Goal: Task Accomplishment & Management: Manage account settings

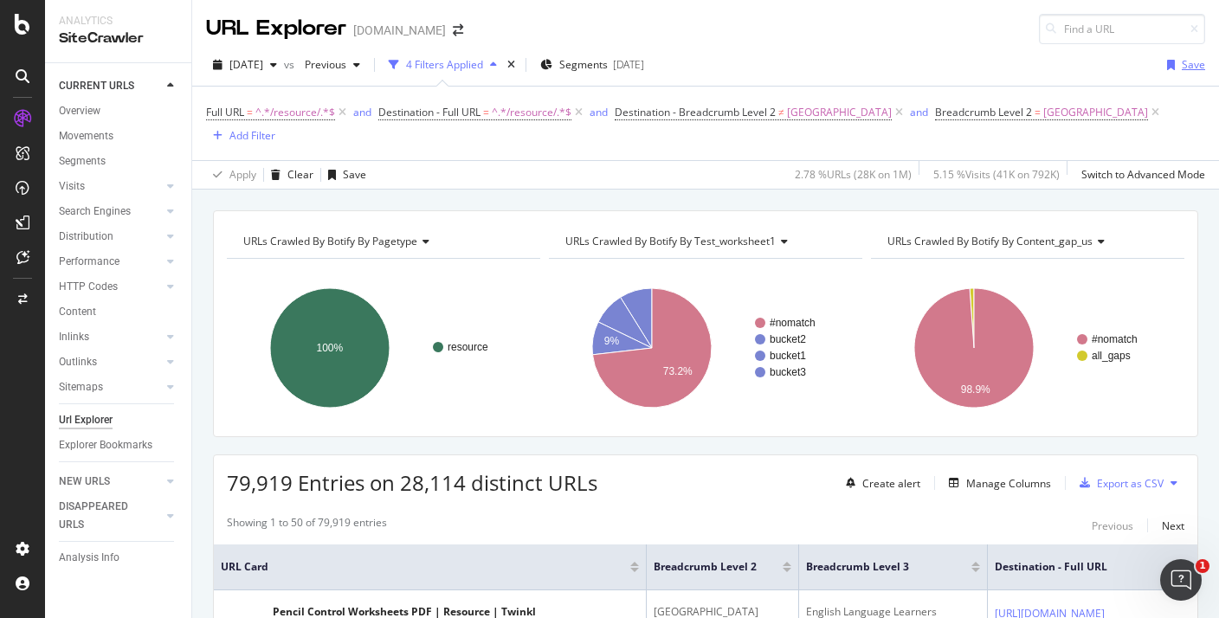
click at [1181, 68] on div "button" at bounding box center [1172, 65] width 22 height 10
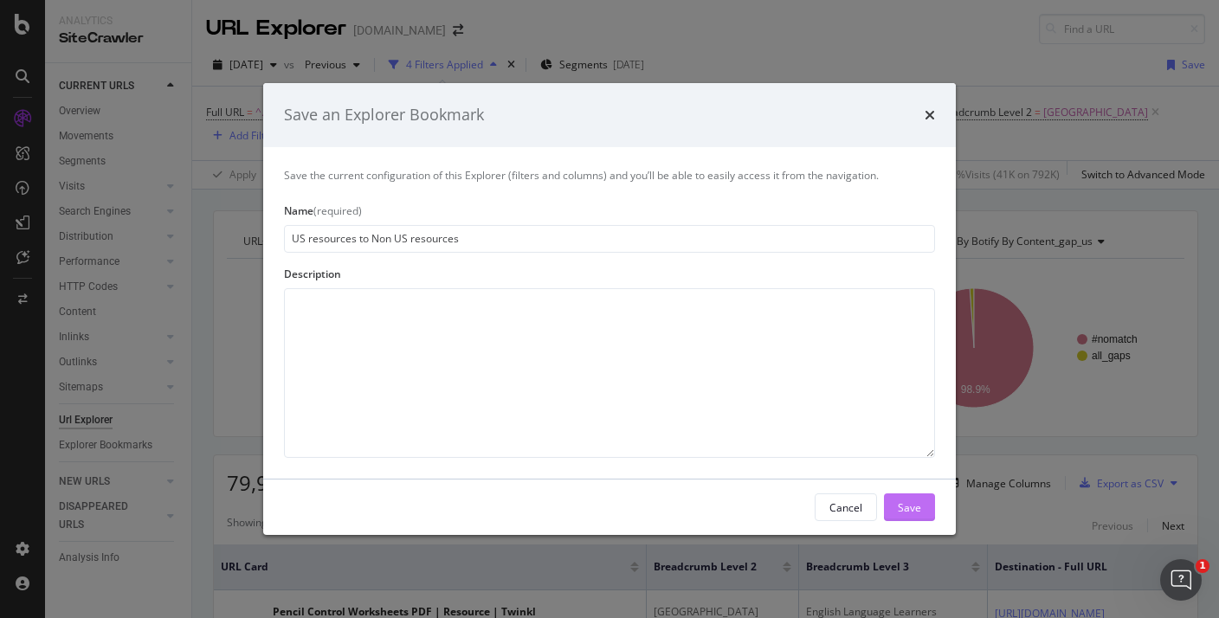
type input "US resources to Non US resources"
click at [919, 508] on div "Save" at bounding box center [909, 507] width 23 height 15
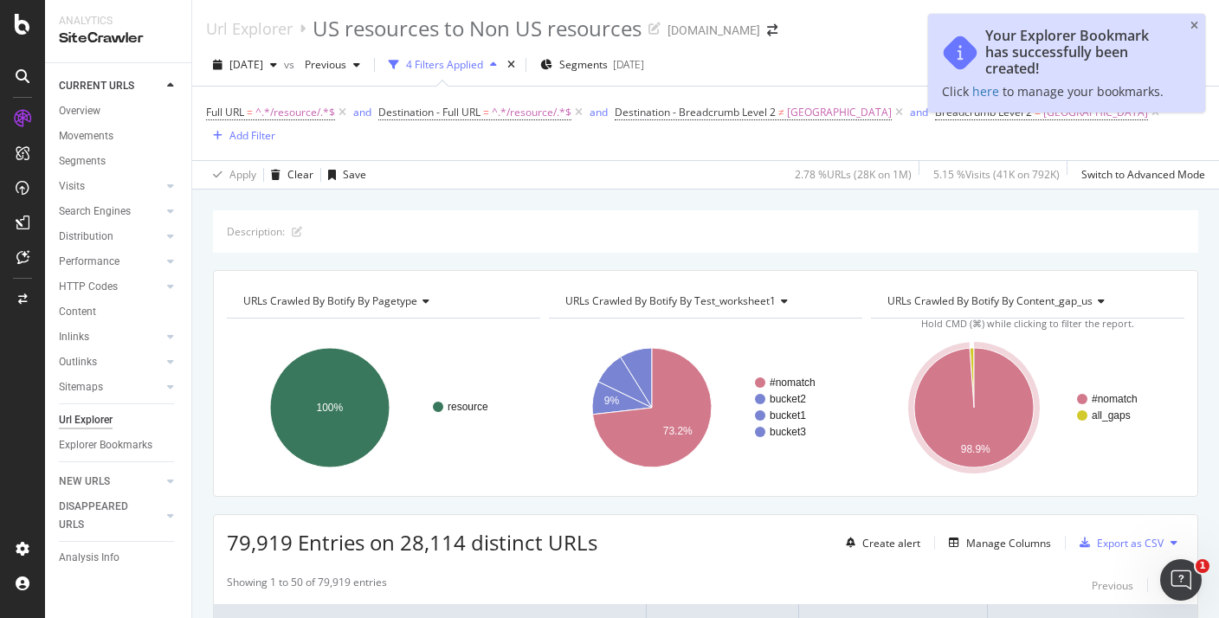
click at [968, 89] on span "Click here to manage your bookmarks." at bounding box center [1053, 91] width 222 height 16
click at [980, 89] on link "here" at bounding box center [986, 91] width 27 height 16
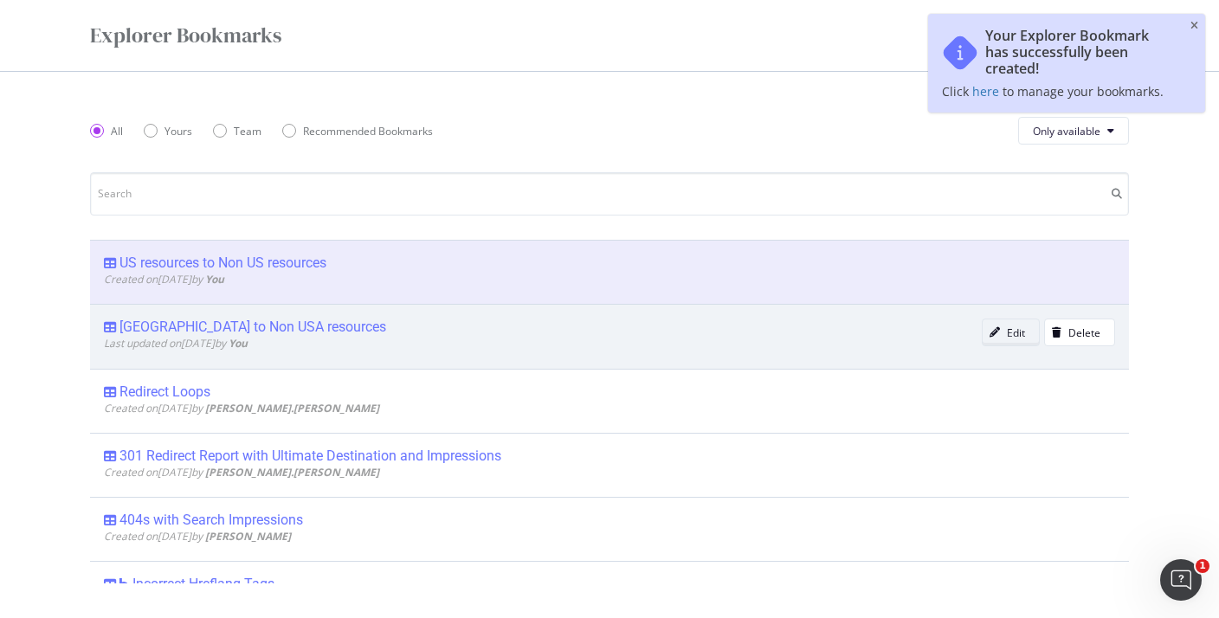
click at [1006, 337] on div "modal" at bounding box center [995, 332] width 24 height 10
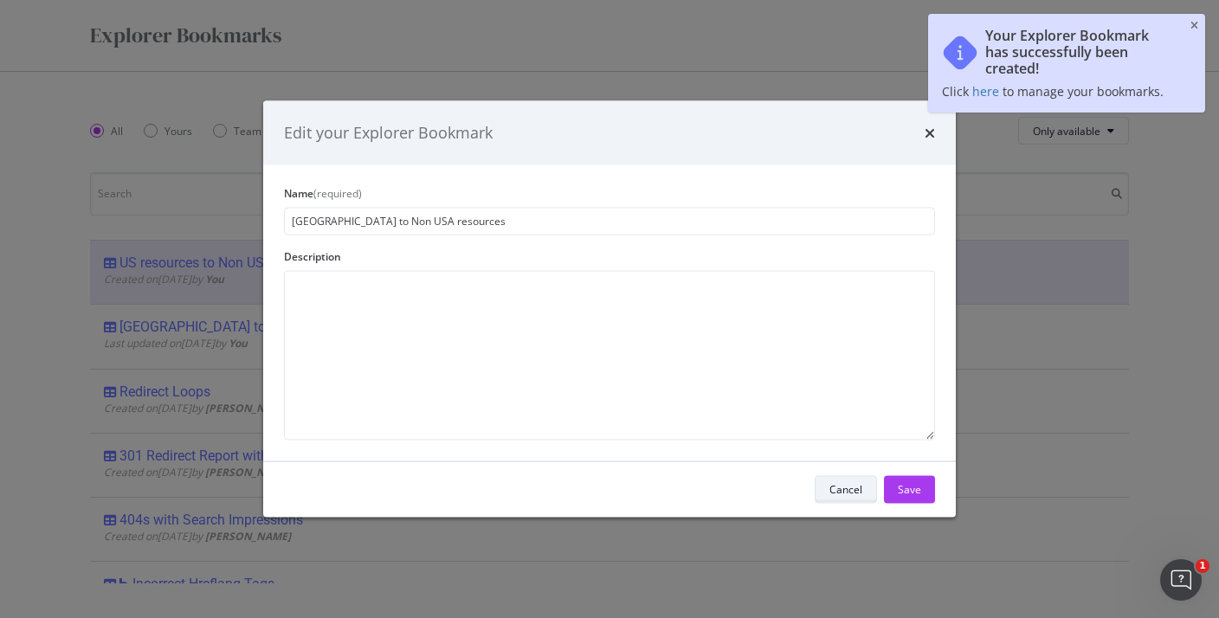
click at [844, 484] on div "Cancel" at bounding box center [846, 489] width 33 height 15
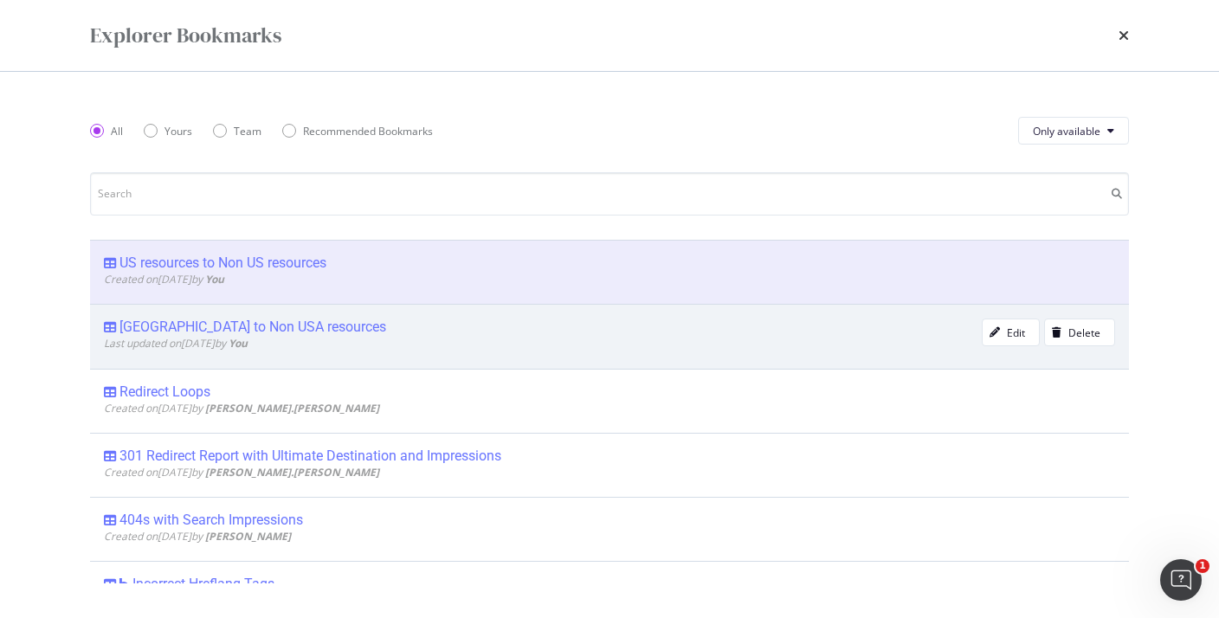
click at [257, 329] on div "[GEOGRAPHIC_DATA] to Non USA resources" at bounding box center [253, 327] width 267 height 17
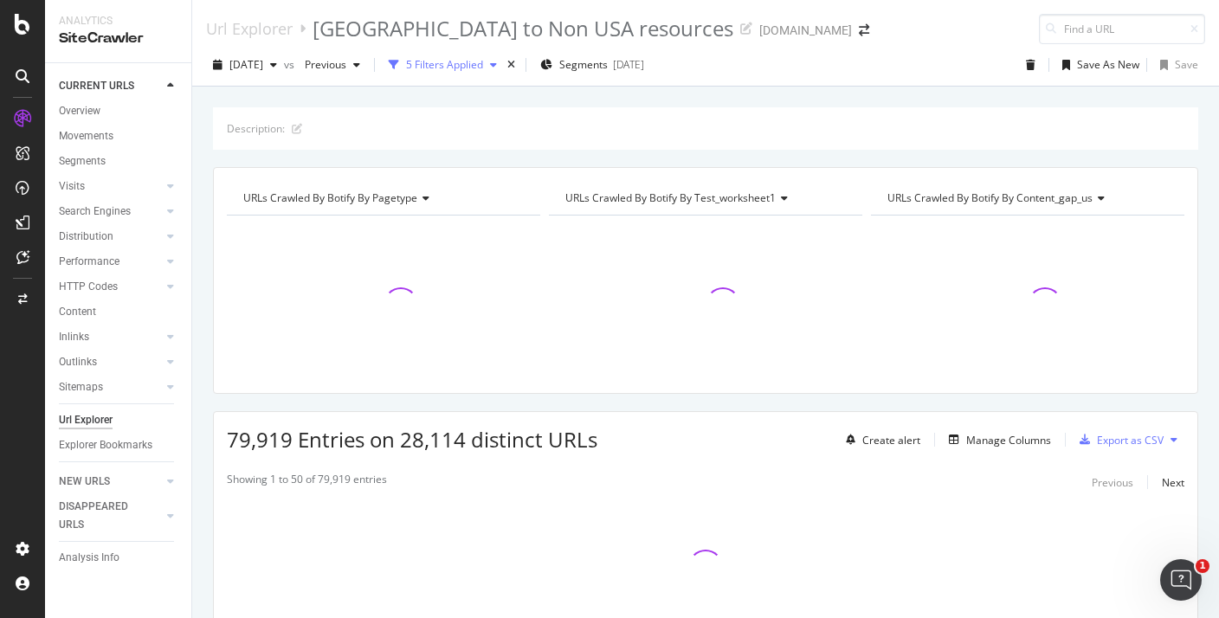
click at [467, 68] on div "5 Filters Applied" at bounding box center [444, 64] width 77 height 15
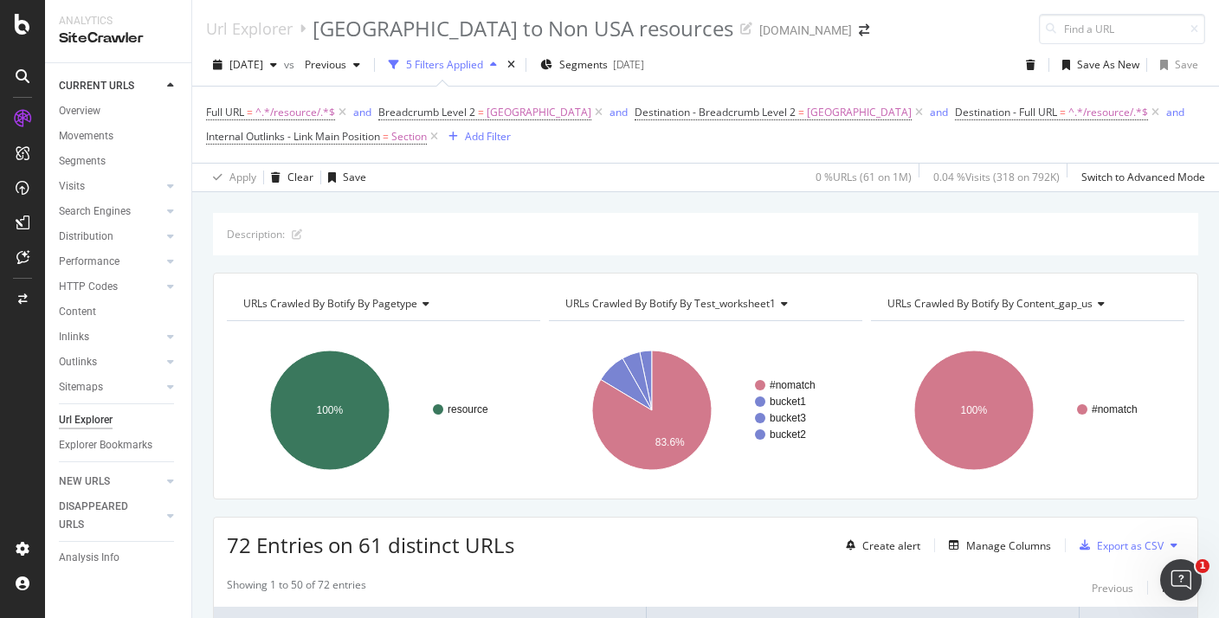
click at [467, 68] on div "5 Filters Applied" at bounding box center [444, 64] width 77 height 15
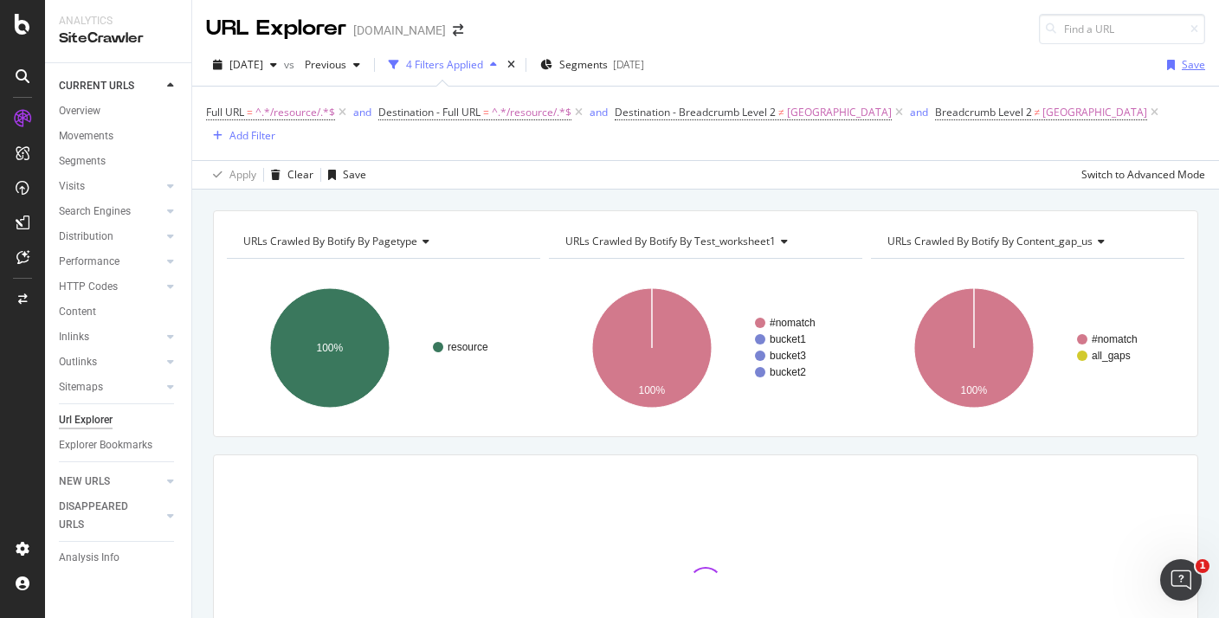
click at [1180, 63] on div "button" at bounding box center [1172, 65] width 22 height 10
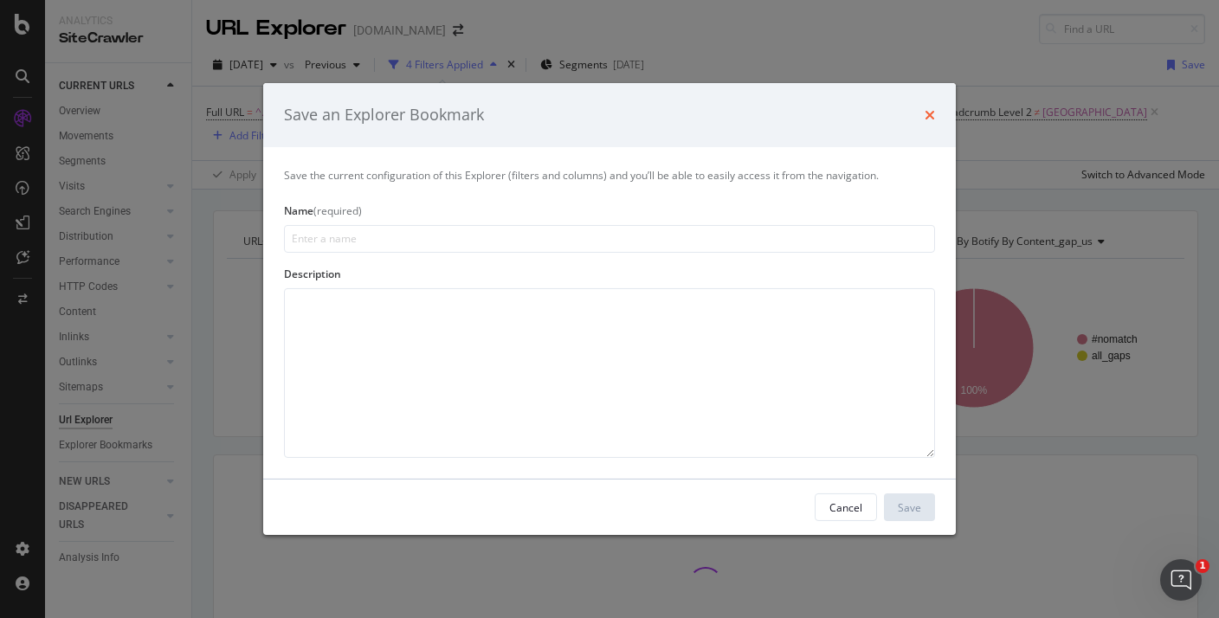
click at [935, 112] on icon "times" at bounding box center [930, 115] width 10 height 14
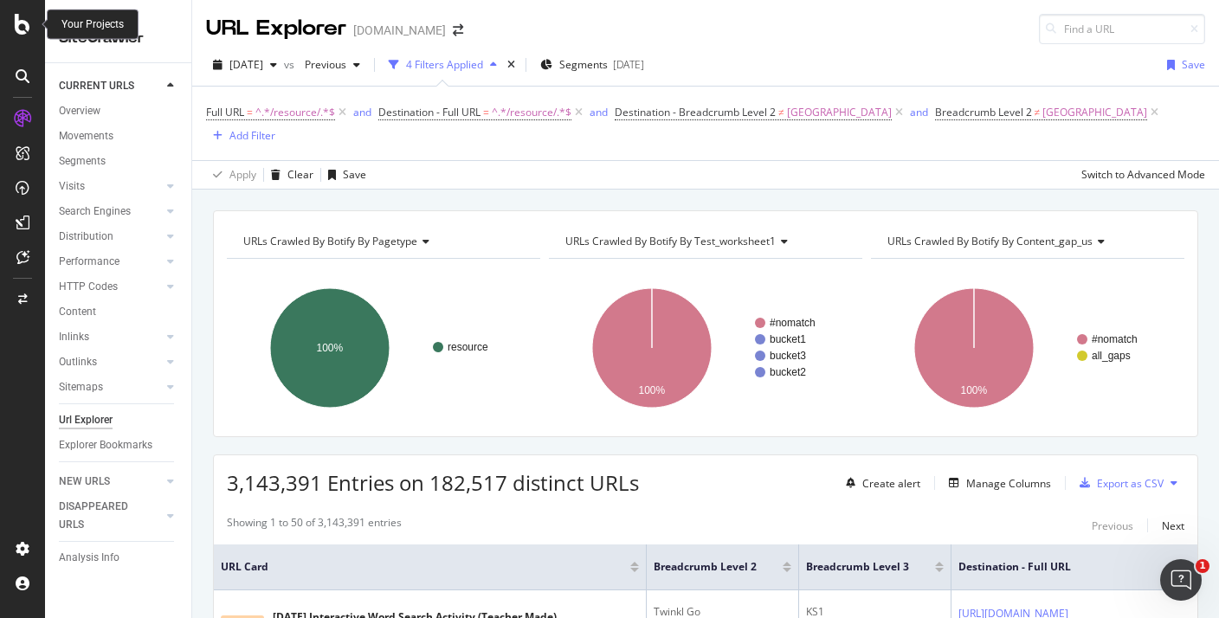
click at [25, 30] on icon at bounding box center [23, 24] width 16 height 21
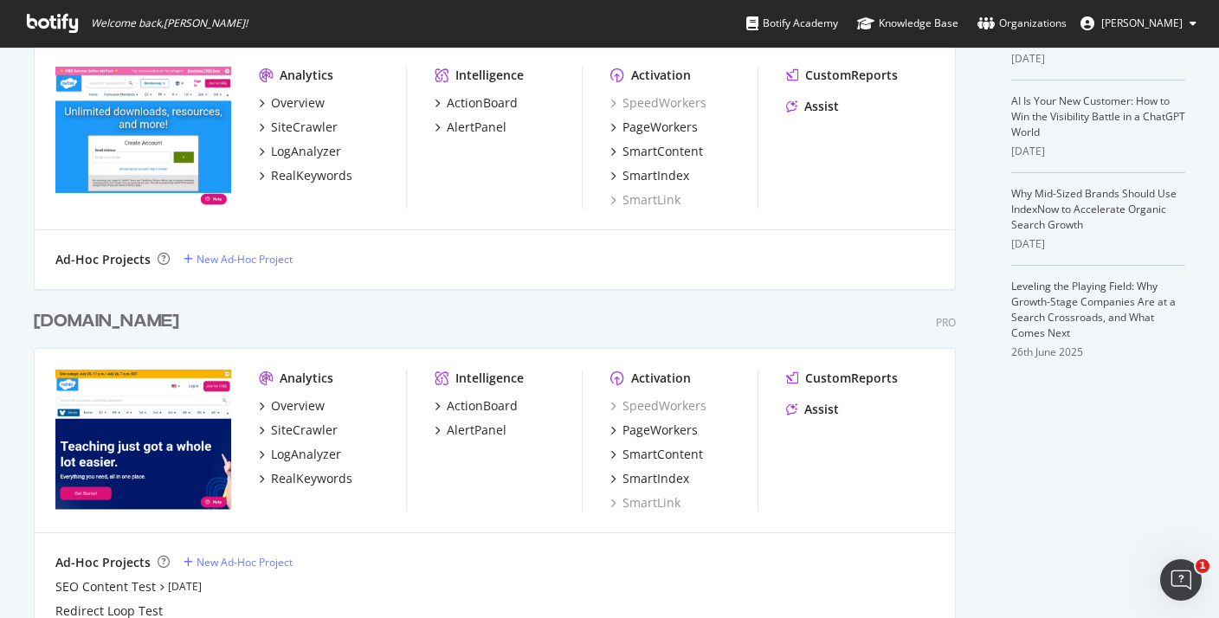
scroll to position [532, 0]
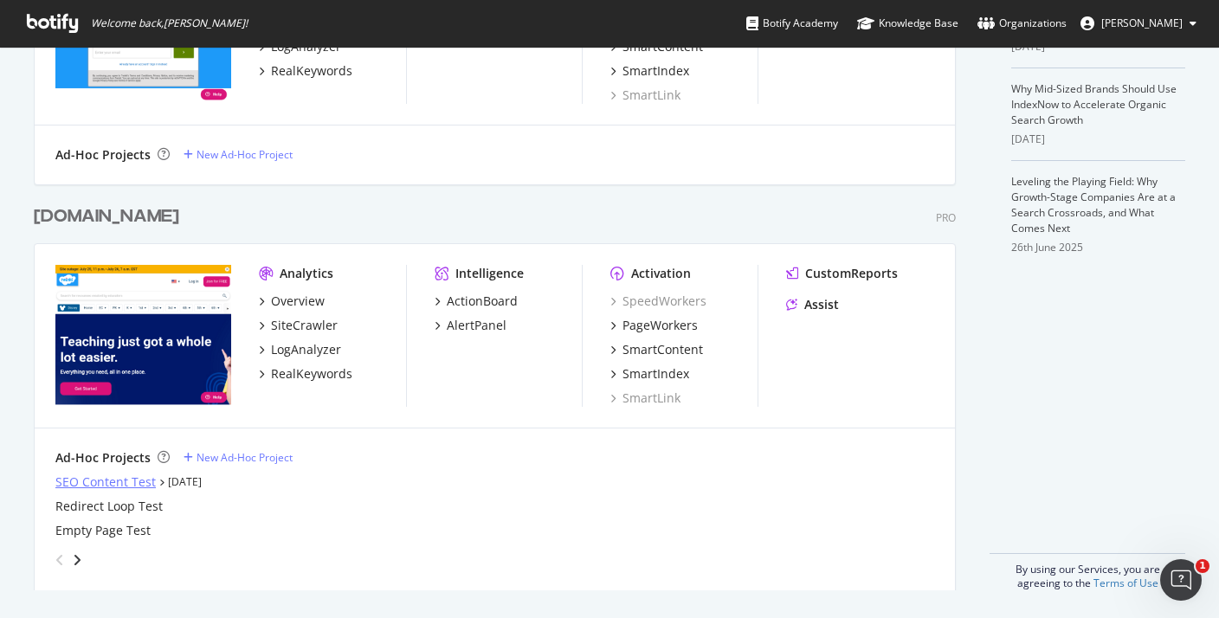
click at [135, 476] on div "SEO Content Test" at bounding box center [105, 482] width 100 height 17
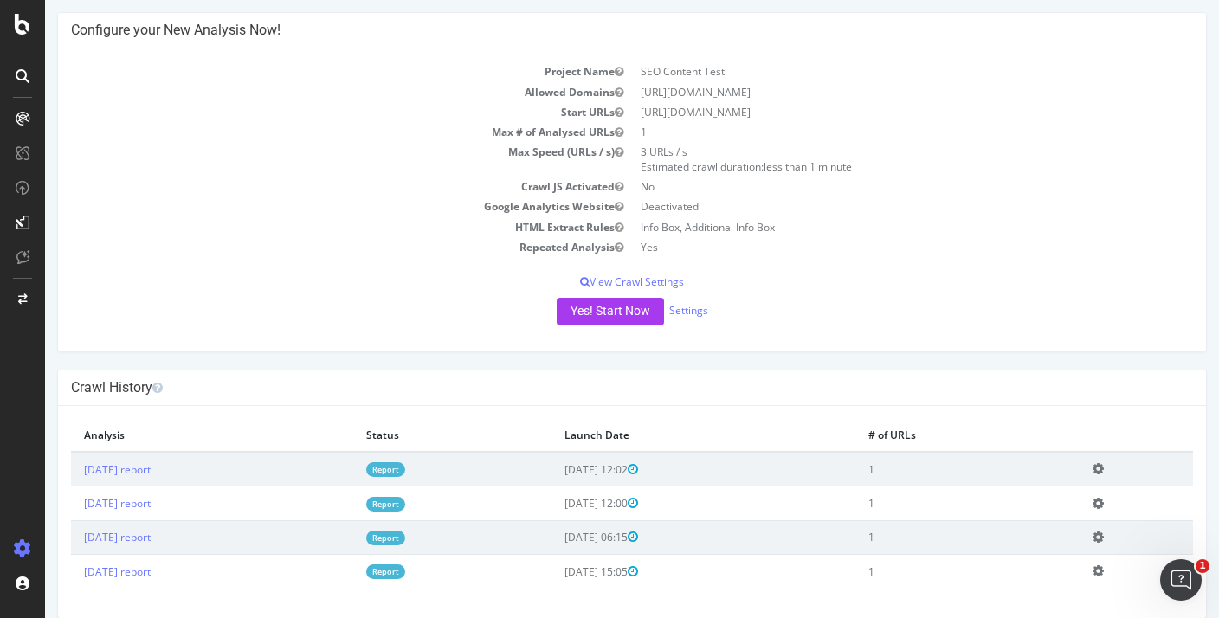
scroll to position [170, 0]
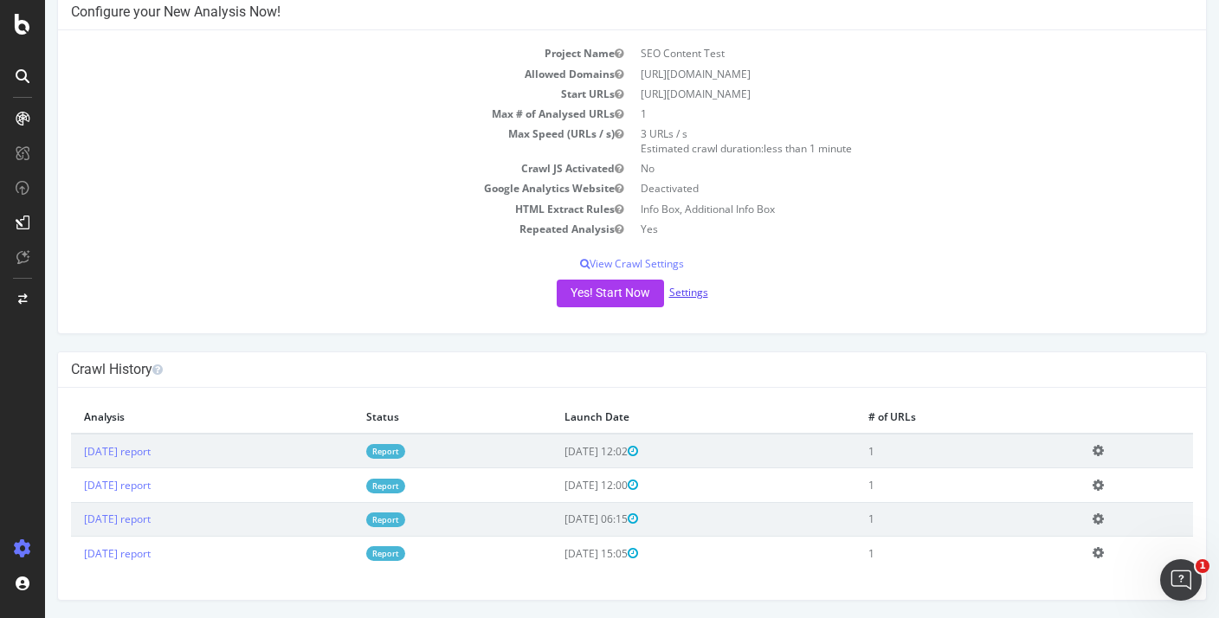
click at [689, 295] on link "Settings" at bounding box center [688, 292] width 39 height 15
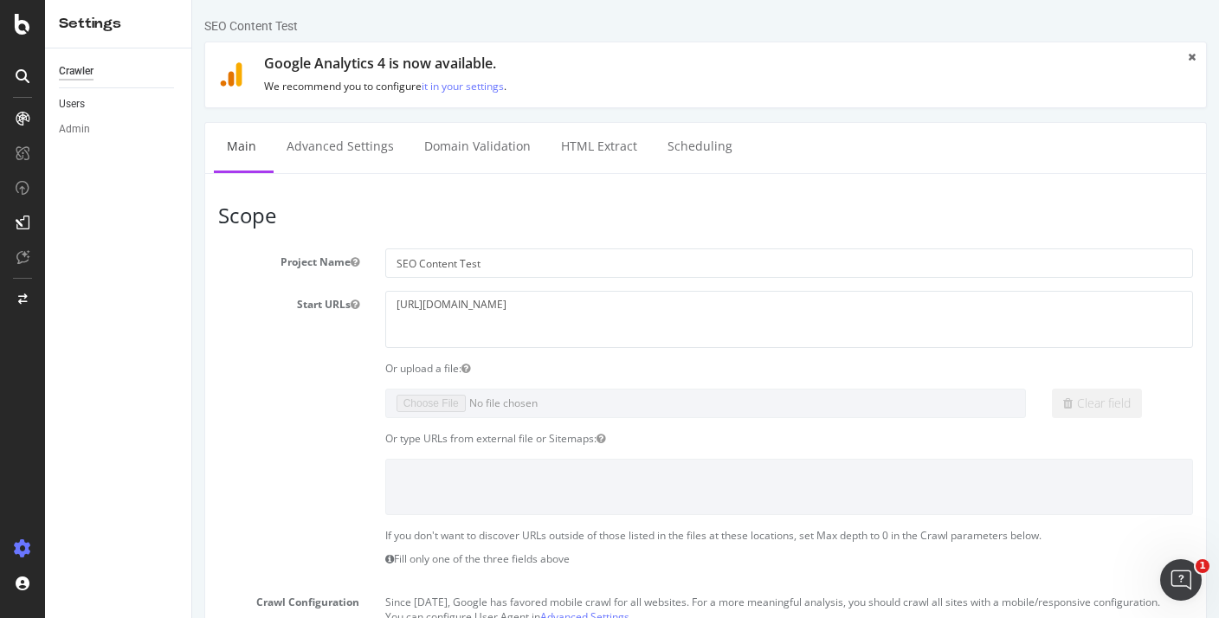
click at [140, 112] on link "Users" at bounding box center [119, 104] width 120 height 18
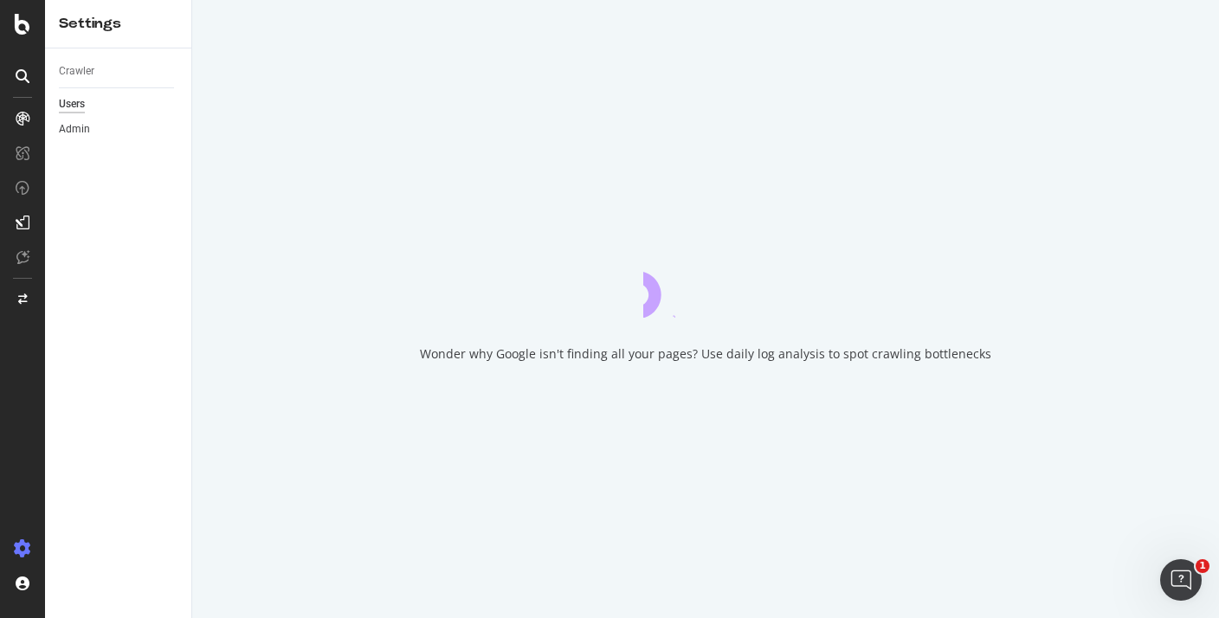
click at [113, 125] on link "Admin" at bounding box center [119, 129] width 120 height 18
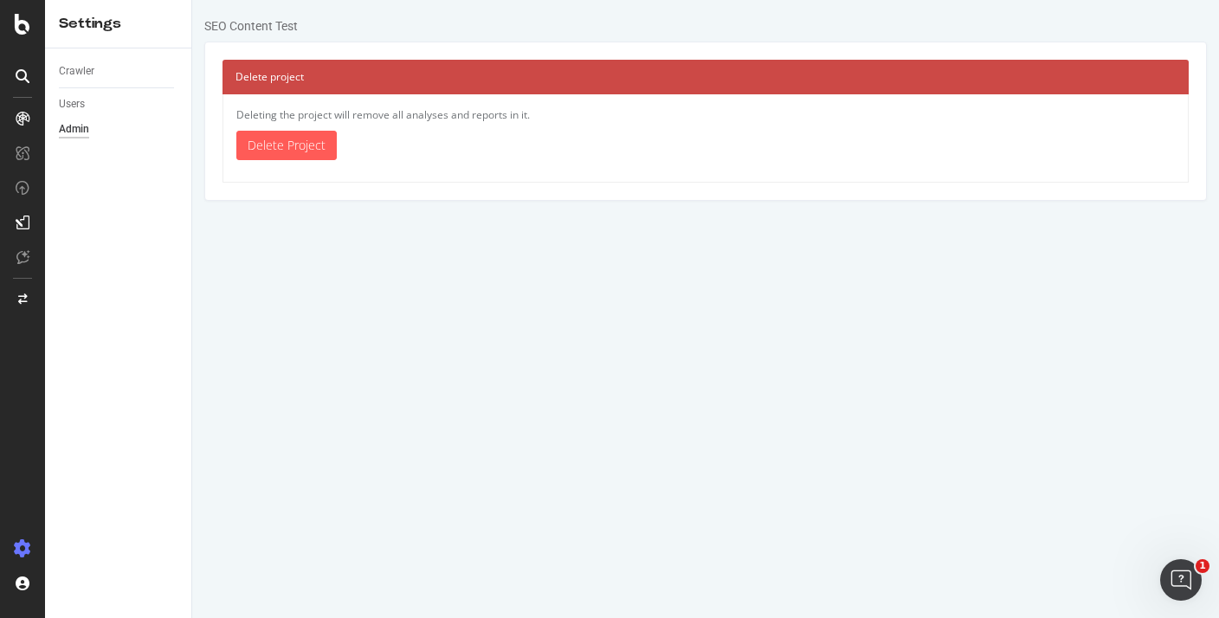
click at [320, 124] on div "Deleting the project will remove all analyses and reports in it. × Close Delete…" at bounding box center [706, 138] width 967 height 88
click at [317, 136] on link "Delete Project" at bounding box center [286, 145] width 100 height 29
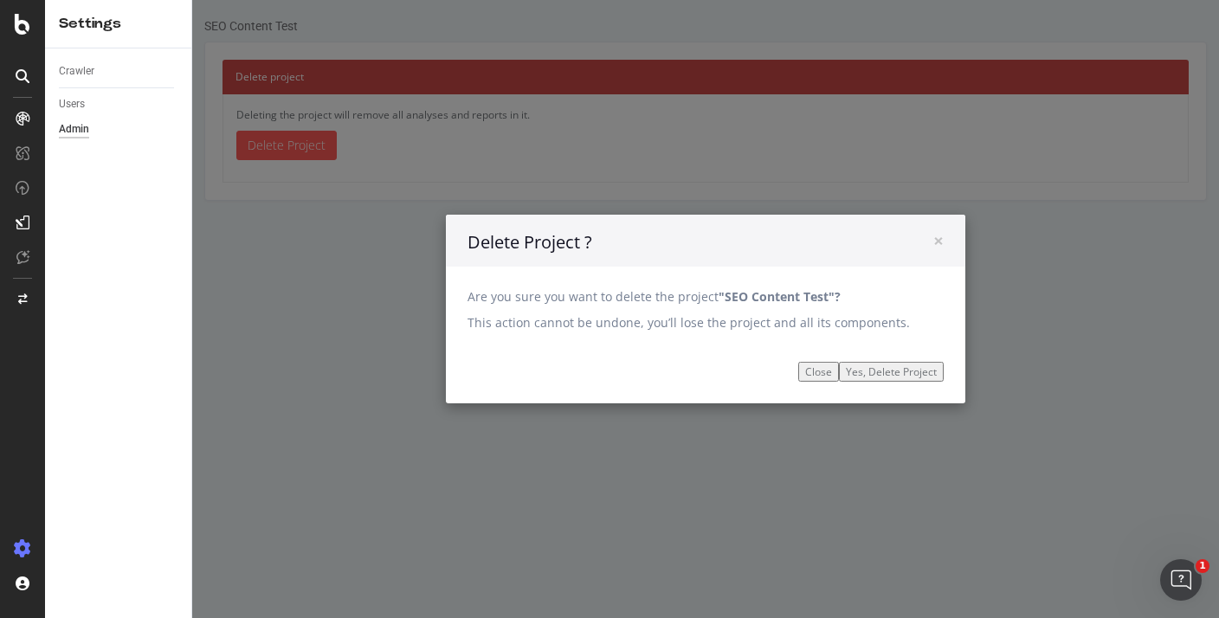
click at [888, 377] on input "Yes, Delete Project" at bounding box center [891, 372] width 105 height 20
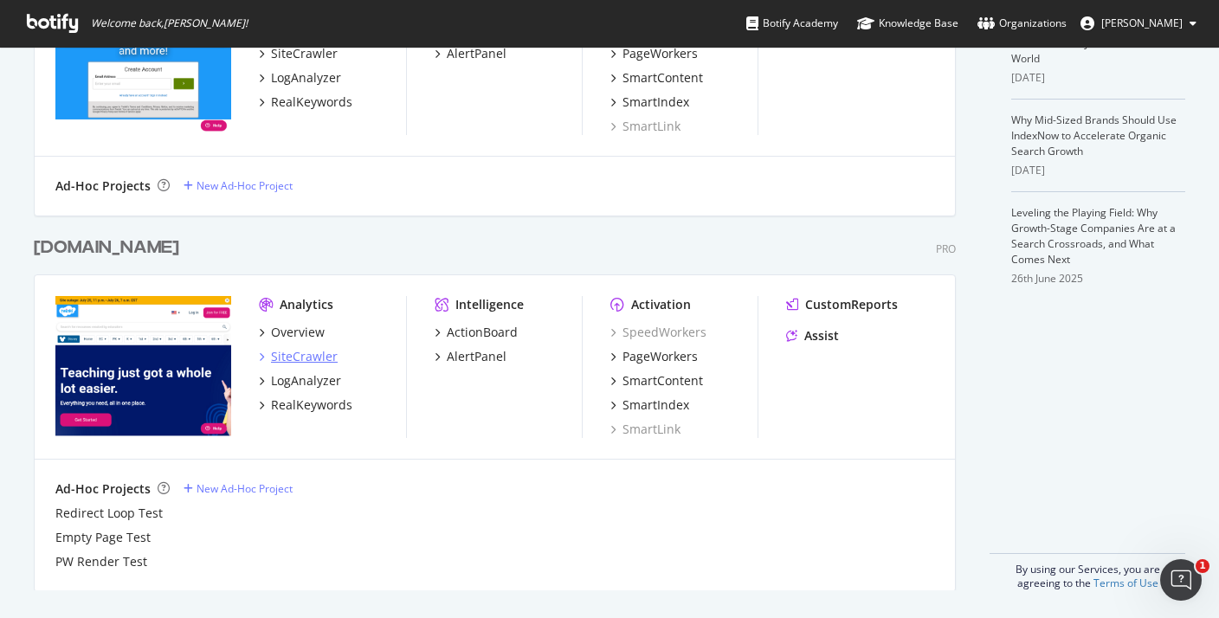
click at [305, 358] on div "SiteCrawler" at bounding box center [304, 356] width 67 height 17
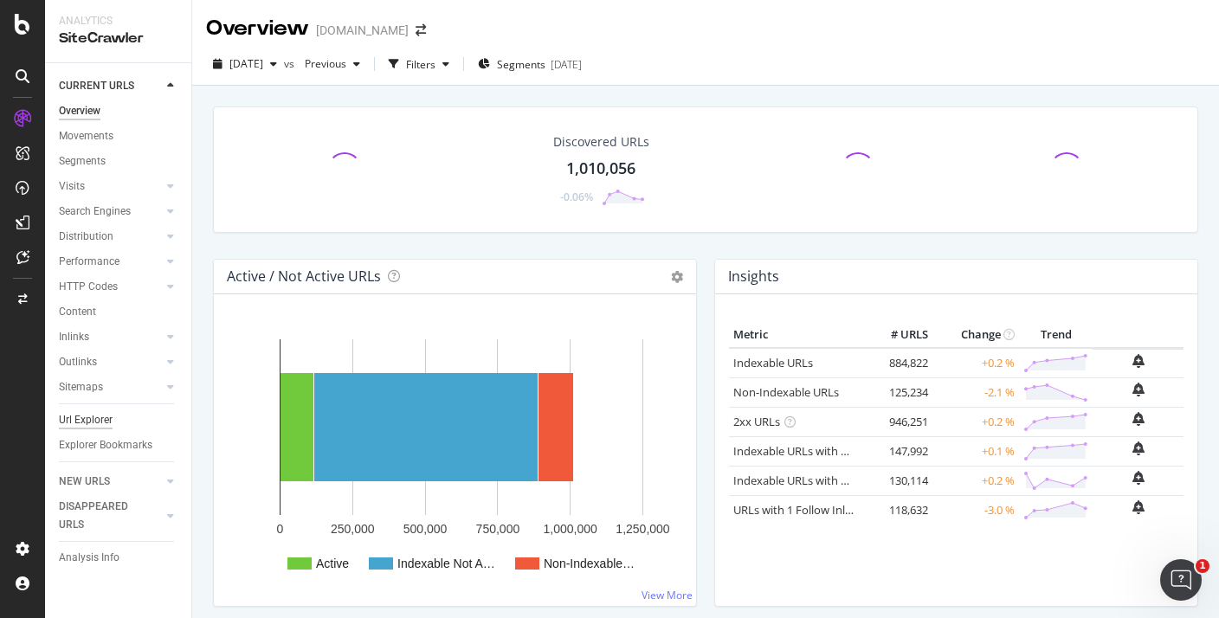
click at [109, 424] on div "Url Explorer" at bounding box center [86, 420] width 54 height 18
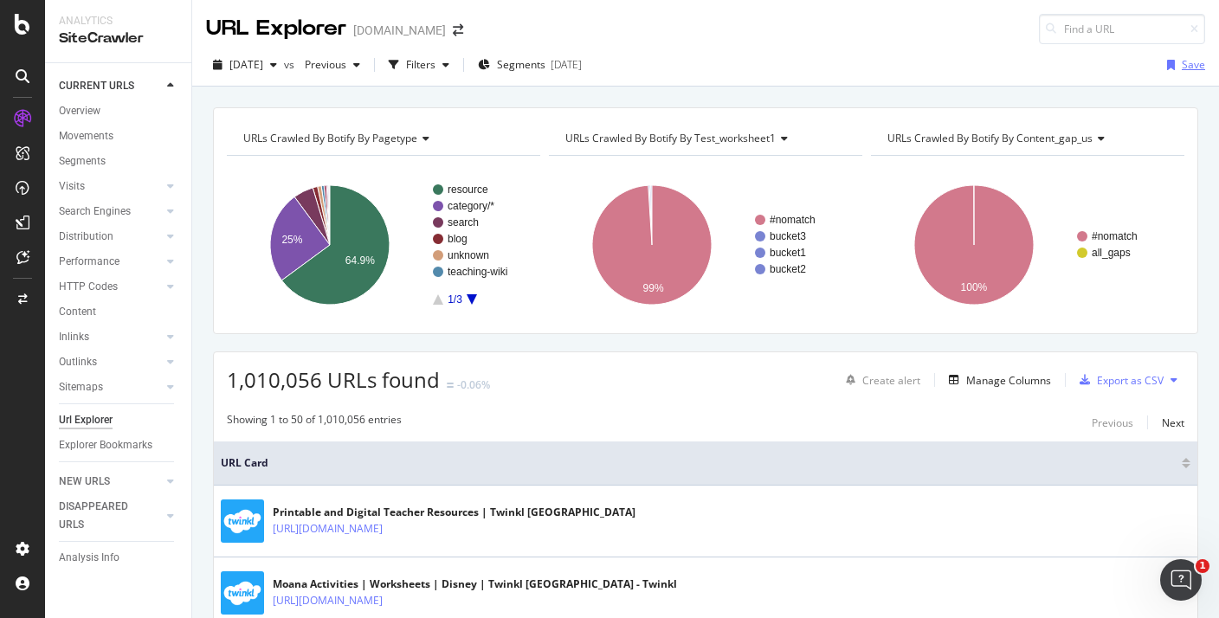
click at [1180, 67] on div "button" at bounding box center [1172, 65] width 22 height 10
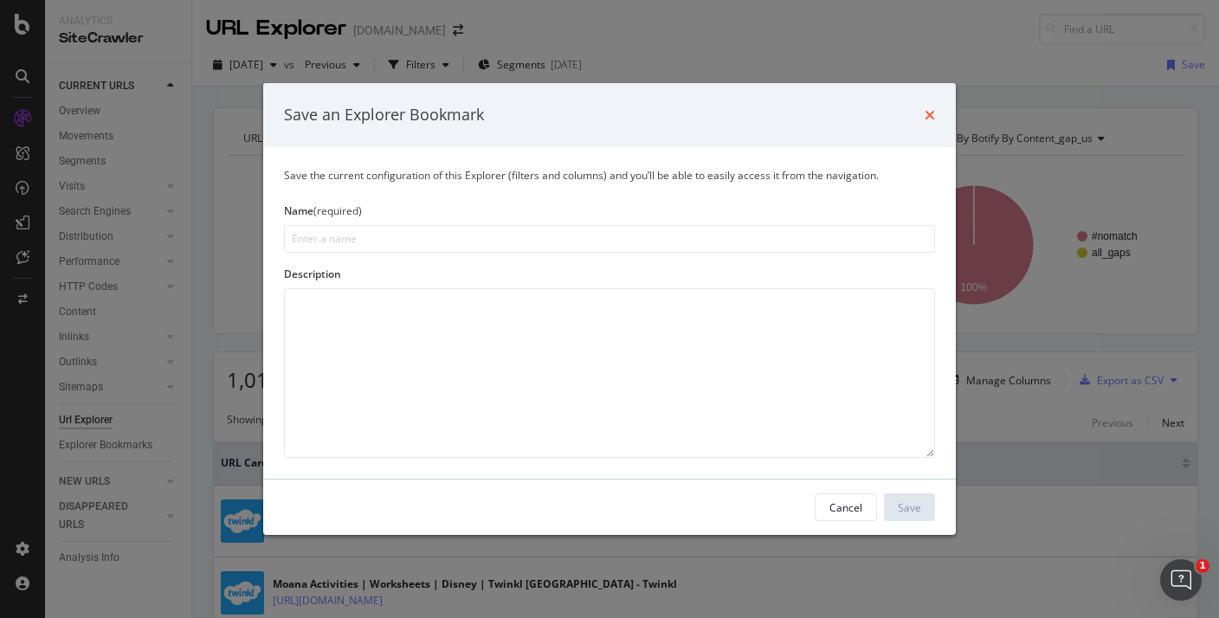
click at [930, 119] on icon "times" at bounding box center [930, 115] width 10 height 14
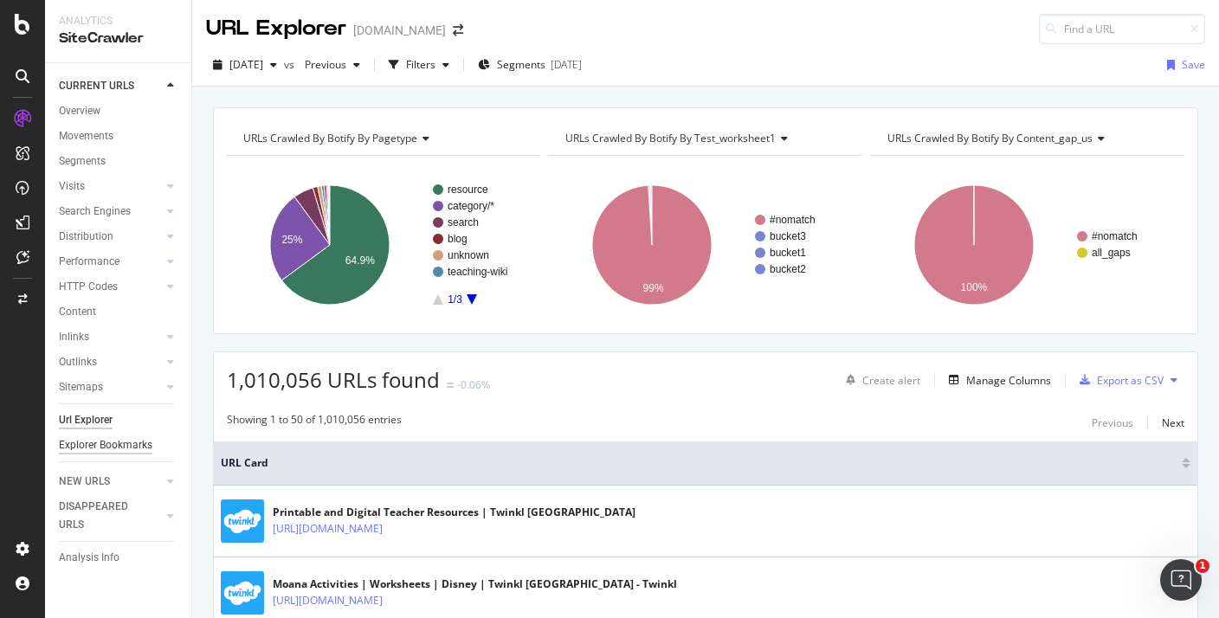
click at [126, 437] on div "Explorer Bookmarks" at bounding box center [106, 446] width 94 height 18
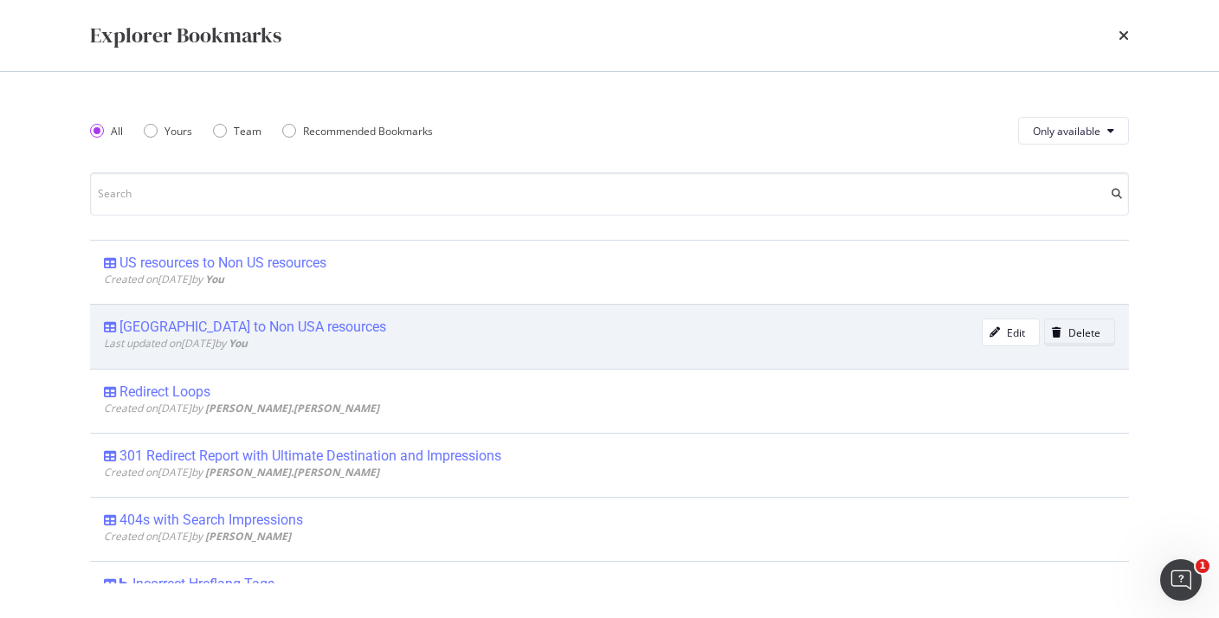
click at [1062, 336] on icon "modal" at bounding box center [1057, 332] width 10 height 10
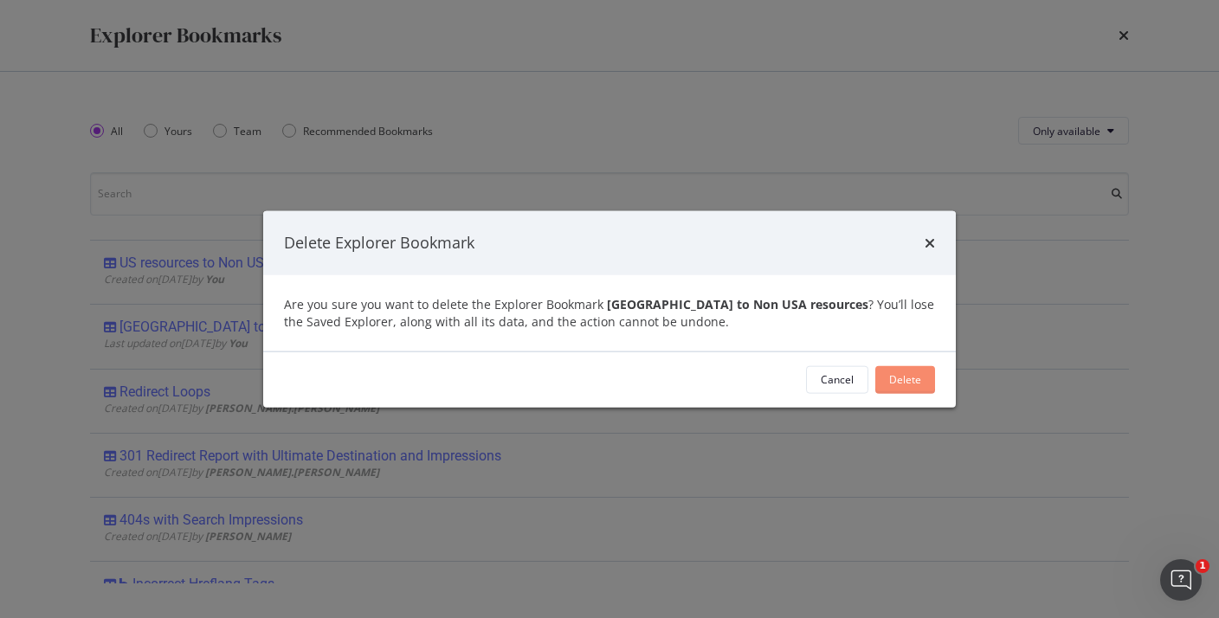
click at [918, 365] on button "Delete" at bounding box center [906, 379] width 60 height 28
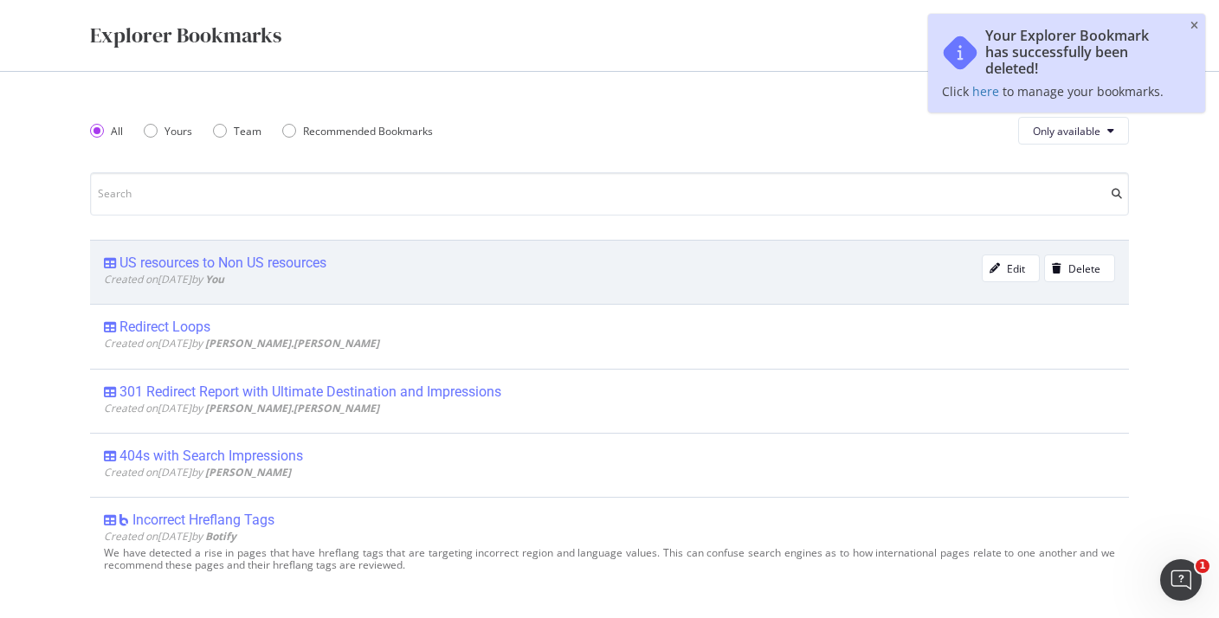
click at [318, 269] on div "US resources to Non US resources" at bounding box center [223, 263] width 207 height 17
